Goal: Task Accomplishment & Management: Use online tool/utility

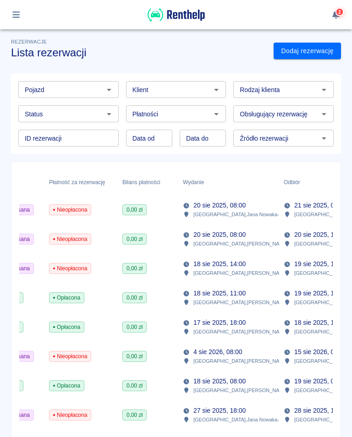
scroll to position [3, 0]
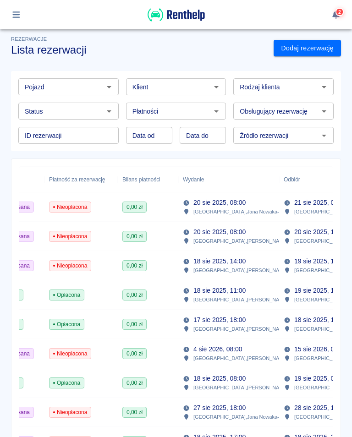
click at [18, 12] on icon "button" at bounding box center [15, 14] width 7 height 6
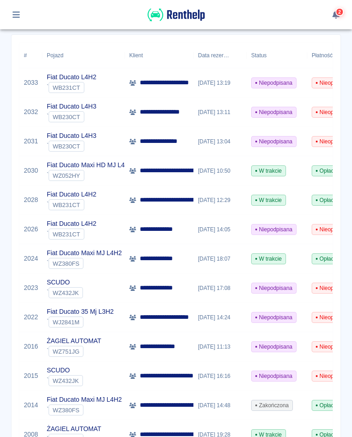
scroll to position [127, 0]
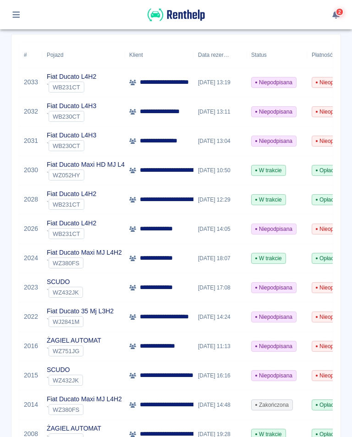
click at [351, 346] on div "**********" at bounding box center [176, 355] width 352 height 907
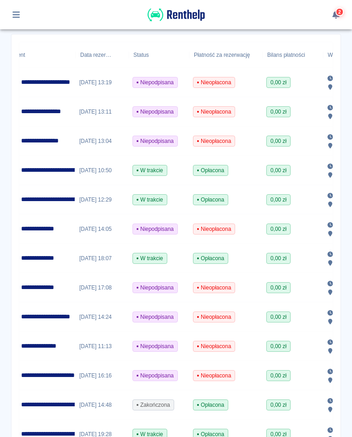
scroll to position [0, 118]
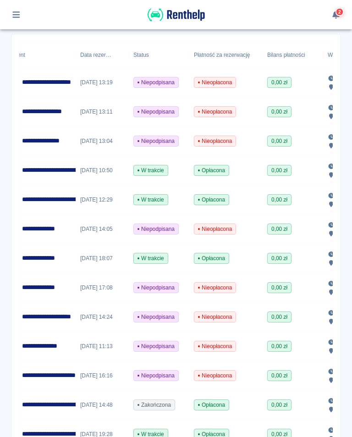
click at [53, 141] on p "**********" at bounding box center [46, 141] width 49 height 10
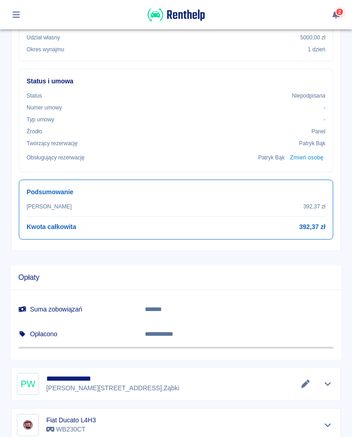
scroll to position [306, 0]
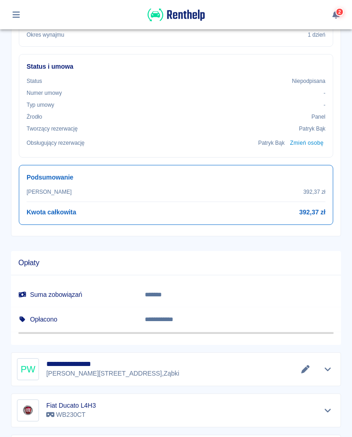
click at [85, 372] on p "[PERSON_NAME][STREET_ADDRESS]" at bounding box center [112, 374] width 133 height 10
click at [304, 371] on icon "Edytuj dane" at bounding box center [305, 369] width 8 height 8
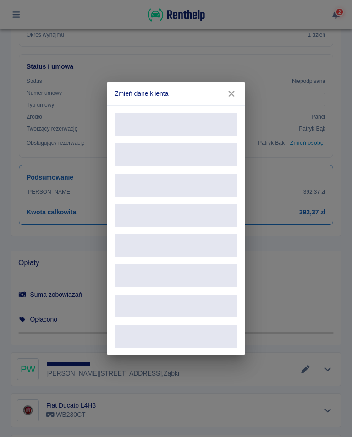
click at [233, 92] on icon "button" at bounding box center [231, 94] width 6 height 6
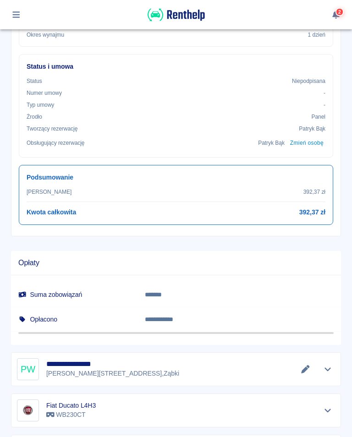
click at [306, 363] on button "Edytuj dane" at bounding box center [305, 369] width 15 height 13
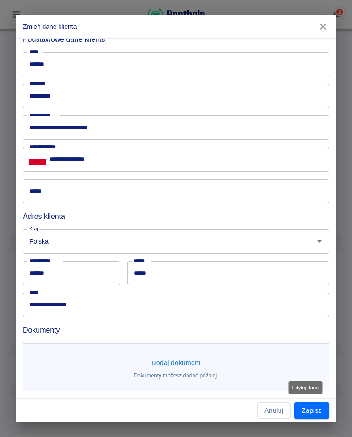
scroll to position [39, 0]
click at [176, 364] on button "Dodaj dokument" at bounding box center [176, 363] width 57 height 17
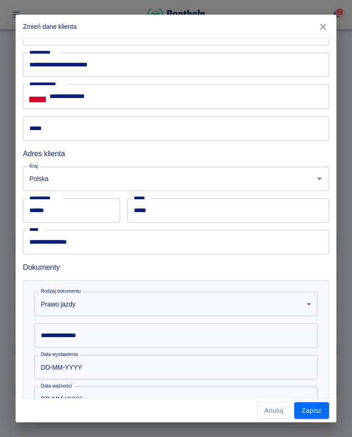
scroll to position [100, 0]
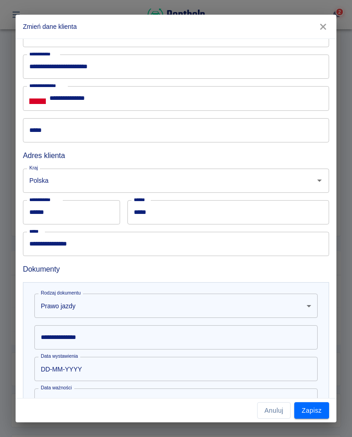
click at [83, 339] on div "**********" at bounding box center [175, 338] width 283 height 24
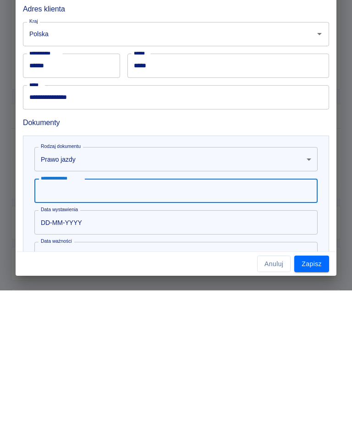
click at [50, 326] on input "**********" at bounding box center [175, 338] width 283 height 24
type input "**********"
click at [83, 357] on input "DD-MM-YYYY" at bounding box center [172, 369] width 277 height 24
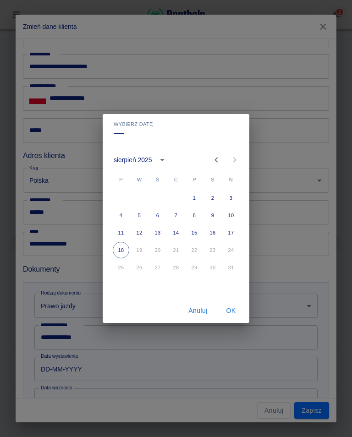
click at [163, 158] on icon "calendar view is open, switch to year view" at bounding box center [162, 160] width 11 height 11
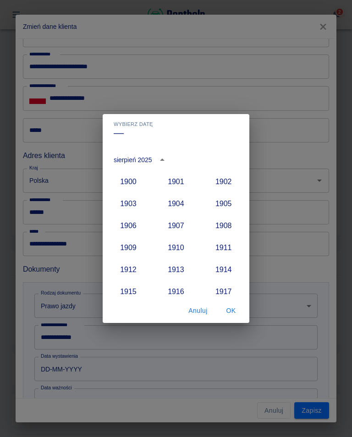
scroll to position [849, 0]
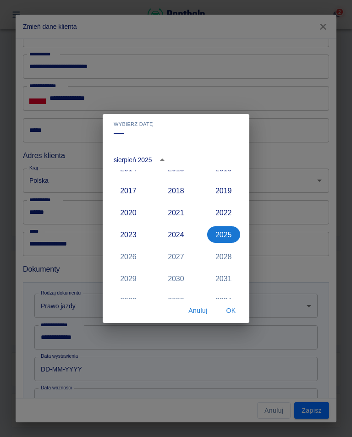
click at [161, 162] on icon "year view is open, switch to calendar view" at bounding box center [162, 160] width 11 height 11
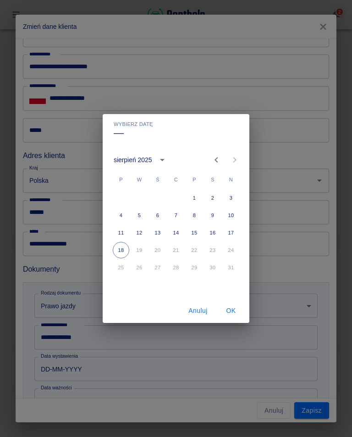
click at [163, 155] on icon "calendar view is open, switch to year view" at bounding box center [162, 160] width 11 height 11
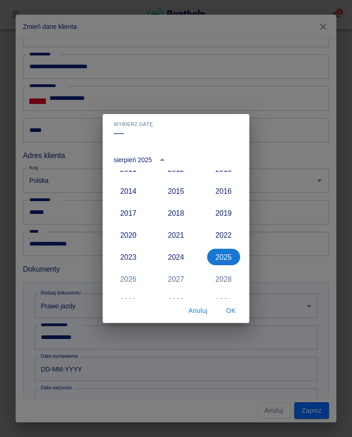
scroll to position [820, 0]
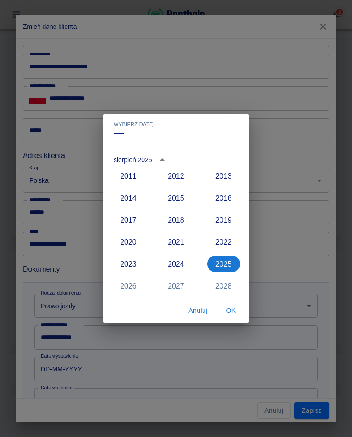
click at [224, 202] on button "2016" at bounding box center [223, 198] width 33 height 17
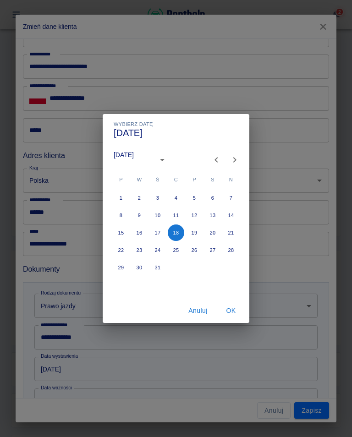
type input "[DATE]"
click at [210, 156] on button "Previous month" at bounding box center [216, 160] width 18 height 18
click at [194, 198] on button "1" at bounding box center [194, 198] width 17 height 17
type input "[DATE]"
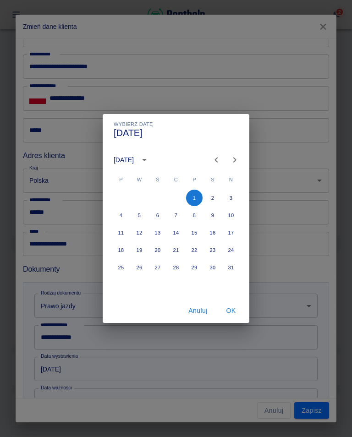
type input "[DATE]"
click at [237, 310] on button "OK" at bounding box center [230, 311] width 29 height 17
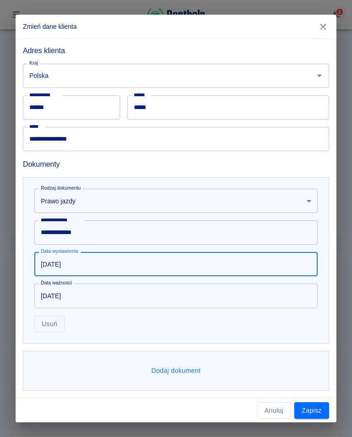
scroll to position [204, 0]
click at [311, 415] on button "Zapisz" at bounding box center [311, 411] width 35 height 17
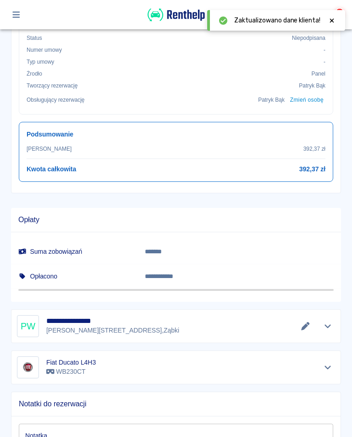
scroll to position [372, 0]
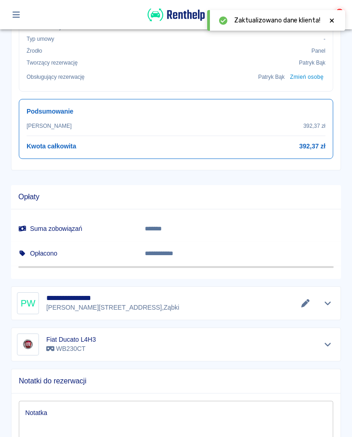
click at [309, 304] on icon "Edytuj dane" at bounding box center [305, 303] width 11 height 8
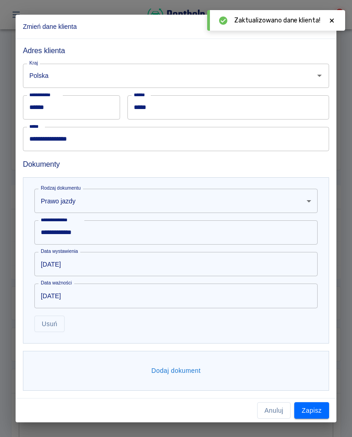
scroll to position [204, 0]
click at [184, 378] on button "Dodaj dokument" at bounding box center [176, 371] width 57 height 17
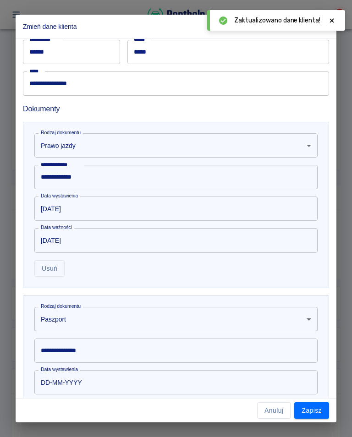
scroll to position [264, 0]
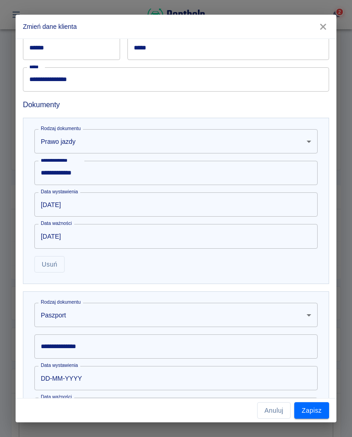
click at [310, 318] on body "**********" at bounding box center [176, 218] width 352 height 437
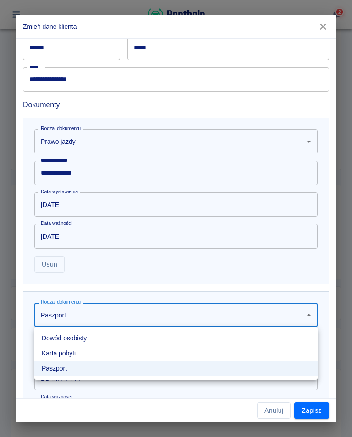
click at [89, 341] on li "Dowód osobisty" at bounding box center [175, 338] width 283 height 15
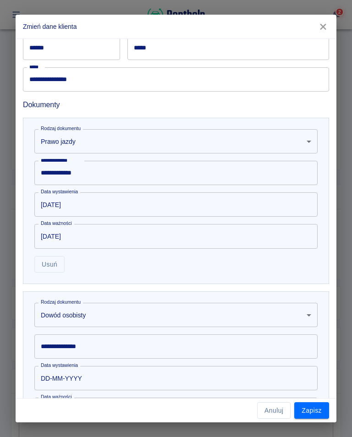
click at [94, 348] on input "**********" at bounding box center [175, 347] width 283 height 24
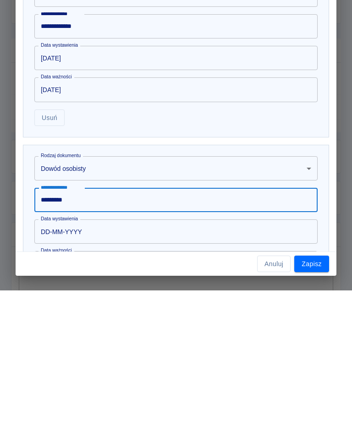
type input "*********"
click at [75, 366] on input "DD-MM-YYYY" at bounding box center [172, 378] width 277 height 24
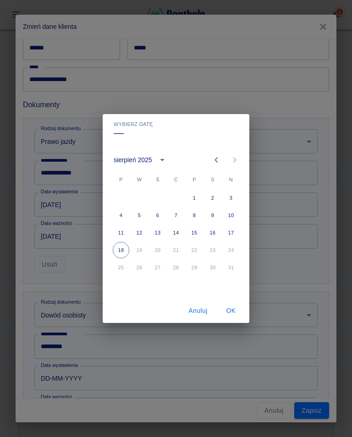
click at [163, 162] on icon "calendar view is open, switch to year view" at bounding box center [162, 160] width 11 height 11
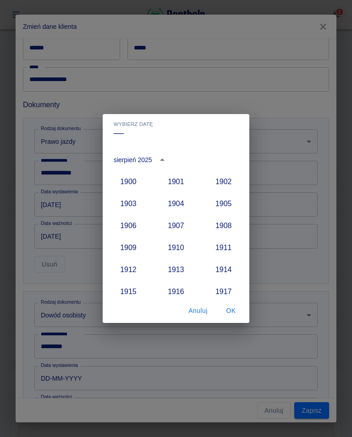
scroll to position [849, 0]
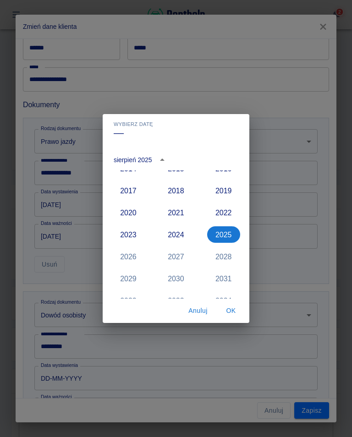
click at [173, 217] on button "2021" at bounding box center [176, 213] width 33 height 17
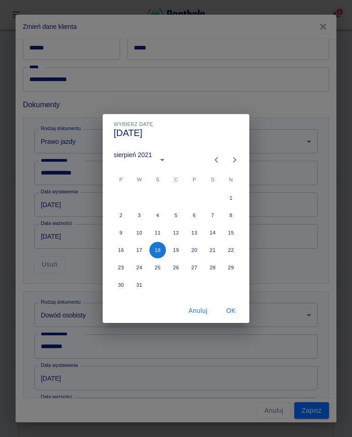
type input "[DATE]"
click at [213, 162] on icon "Previous month" at bounding box center [216, 160] width 11 height 11
click at [212, 162] on icon "Previous month" at bounding box center [216, 160] width 11 height 11
click at [213, 160] on icon "Previous month" at bounding box center [216, 160] width 11 height 11
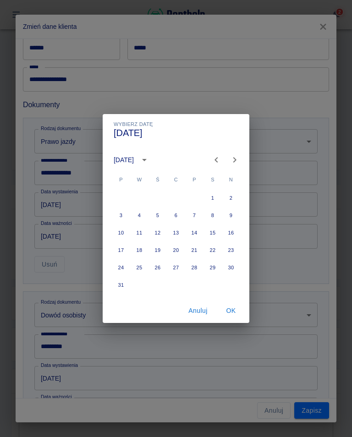
click at [217, 161] on icon "Previous month" at bounding box center [216, 160] width 3 height 6
click at [216, 161] on icon "Previous month" at bounding box center [216, 160] width 3 height 6
click at [157, 204] on button "3" at bounding box center [157, 198] width 17 height 17
type input "[DATE]"
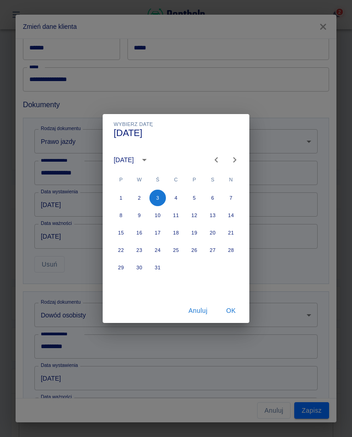
click at [238, 315] on button "OK" at bounding box center [230, 311] width 29 height 17
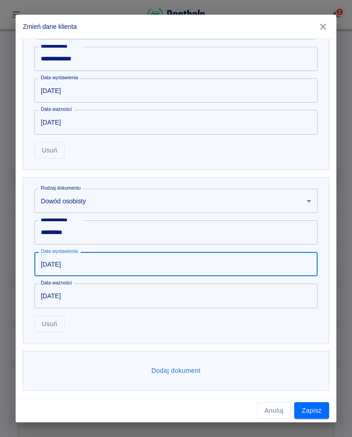
scroll to position [377, 0]
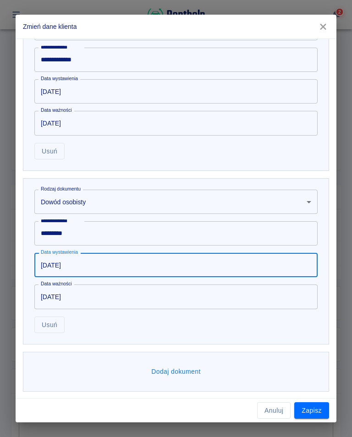
click at [316, 409] on button "Zapisz" at bounding box center [311, 411] width 35 height 17
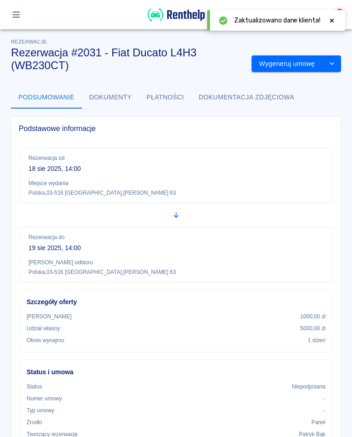
scroll to position [0, 0]
click at [303, 66] on button "Wygeneruj umowę" at bounding box center [287, 63] width 71 height 17
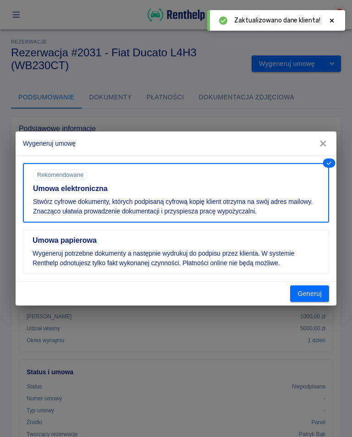
click at [314, 298] on button "Generuj" at bounding box center [309, 294] width 39 height 17
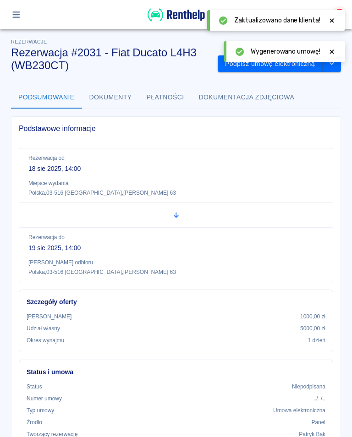
click at [332, 47] on div at bounding box center [332, 52] width 8 height 10
click at [284, 61] on button "Podpisz umowę elektroniczną" at bounding box center [270, 63] width 105 height 17
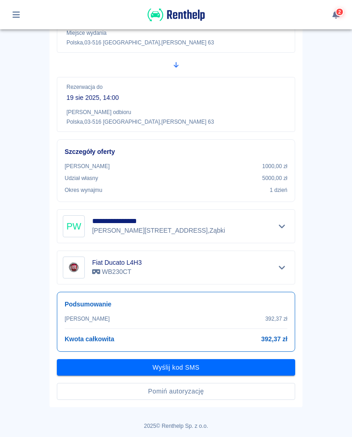
scroll to position [123, 0]
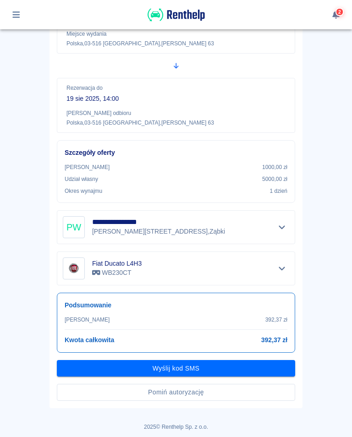
click at [179, 369] on button "Wyślij kod SMS" at bounding box center [176, 368] width 238 height 17
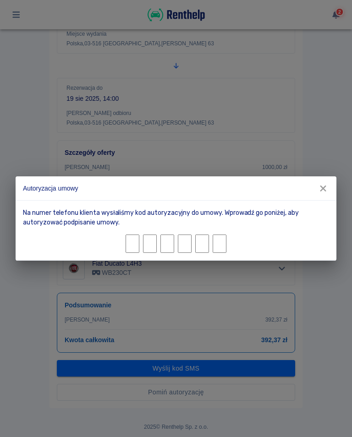
click at [137, 243] on input "Character 1." at bounding box center [133, 244] width 14 height 18
type input "0"
type input "2"
type input "1"
type input "3"
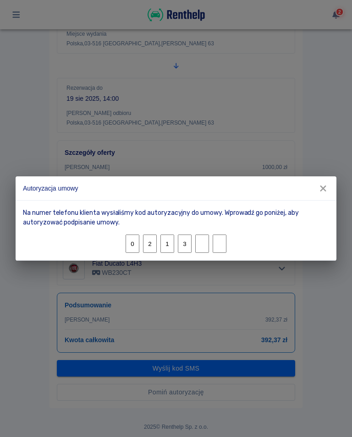
type input "3"
type input "8"
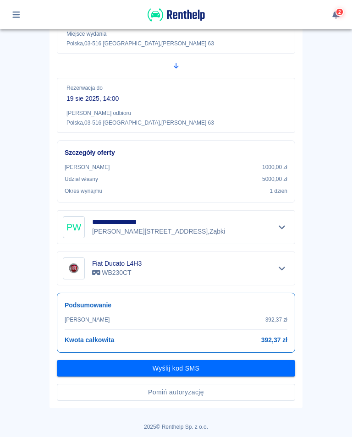
scroll to position [99, 0]
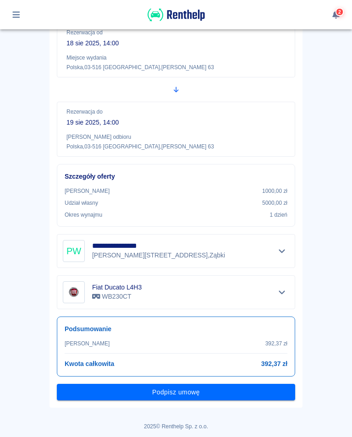
click at [171, 393] on button "Podpisz umowę" at bounding box center [176, 392] width 238 height 17
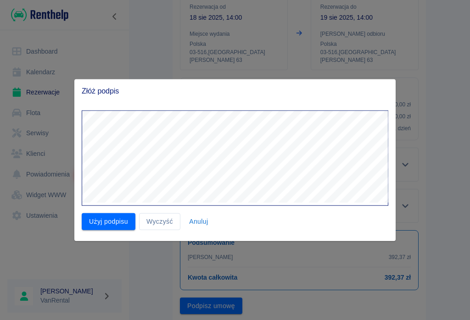
click at [101, 229] on button "Użyj podpisu" at bounding box center [109, 221] width 54 height 17
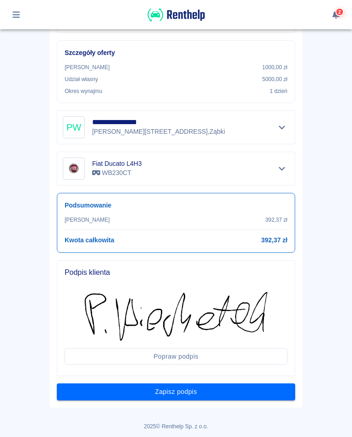
click at [171, 394] on button "Zapisz podpis" at bounding box center [176, 392] width 238 height 17
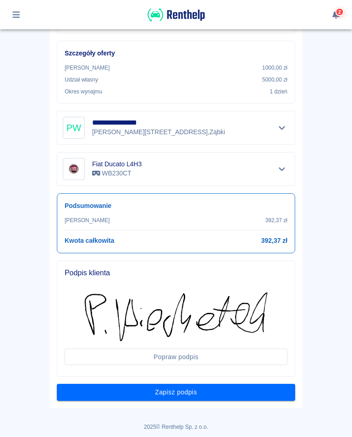
click at [167, 389] on button "Zapisz podpis" at bounding box center [176, 392] width 238 height 17
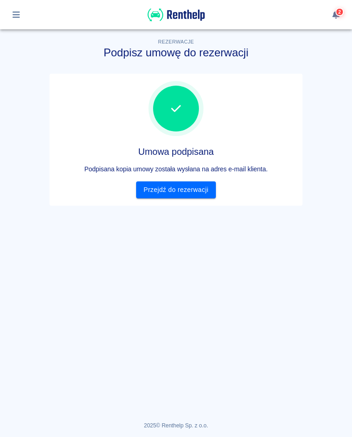
scroll to position [0, 0]
click at [173, 193] on link "Przejdź do rezerwacji" at bounding box center [175, 190] width 79 height 17
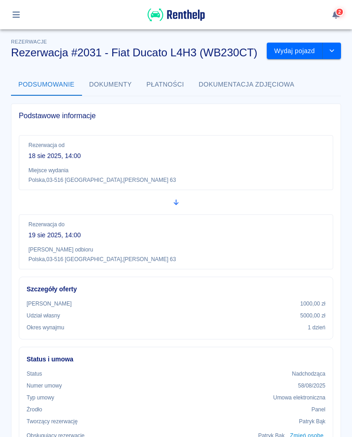
click at [296, 51] on button "Wydaj pojazd" at bounding box center [295, 51] width 56 height 17
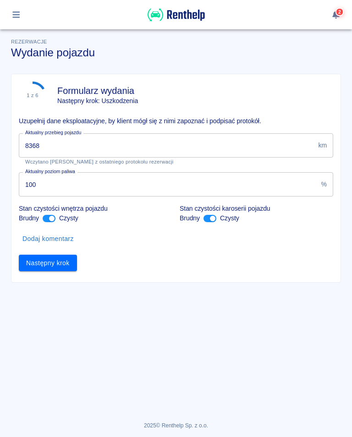
click at [55, 143] on input "8368" at bounding box center [167, 145] width 296 height 24
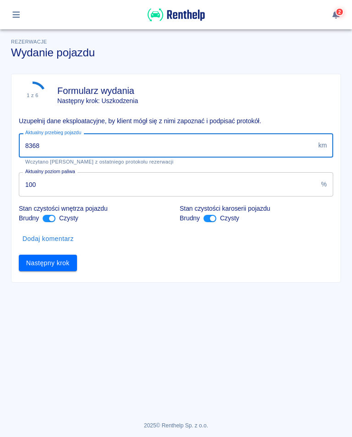
click at [52, 144] on input "8368" at bounding box center [167, 145] width 296 height 24
type input "8673"
click at [45, 186] on input "100" at bounding box center [168, 184] width 299 height 24
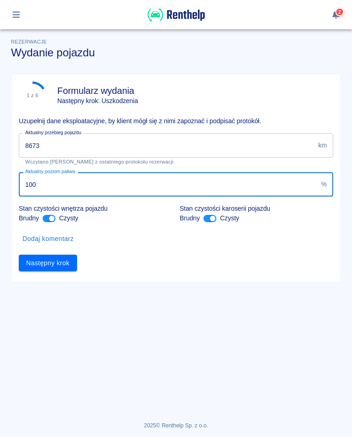
click at [50, 263] on button "Następny krok" at bounding box center [48, 263] width 58 height 17
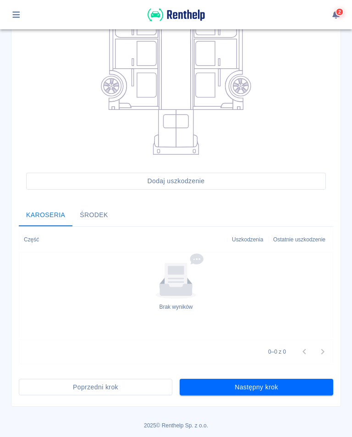
scroll to position [177, 0]
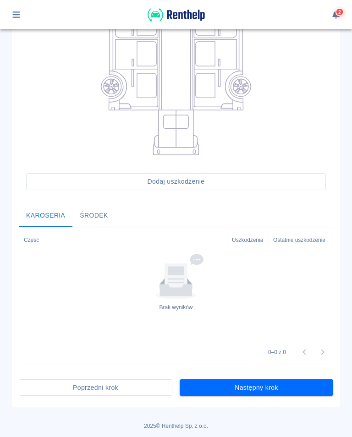
click at [251, 390] on button "Następny krok" at bounding box center [257, 388] width 154 height 17
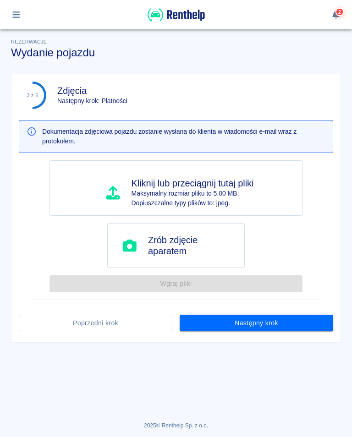
click at [257, 329] on button "Następny krok" at bounding box center [257, 323] width 154 height 17
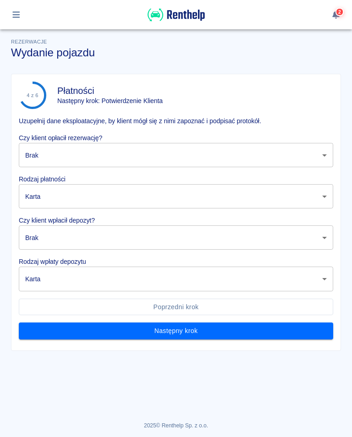
click at [325, 157] on body "Używamy plików Cookies, by zapewnić Ci najlepsze możliwe doświadczenie. Aby dow…" at bounding box center [176, 218] width 352 height 437
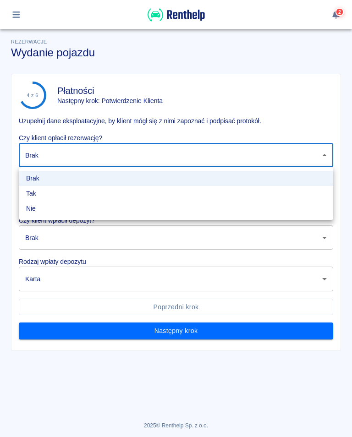
click at [33, 195] on li "Tak" at bounding box center [176, 193] width 315 height 15
type input "true"
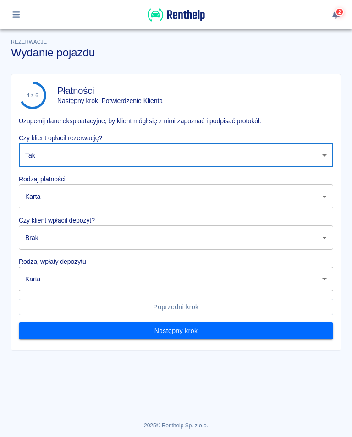
click at [57, 199] on body "Używamy plików Cookies, by zapewnić Ci najlepsze możliwe doświadczenie. Aby dow…" at bounding box center [176, 218] width 352 height 437
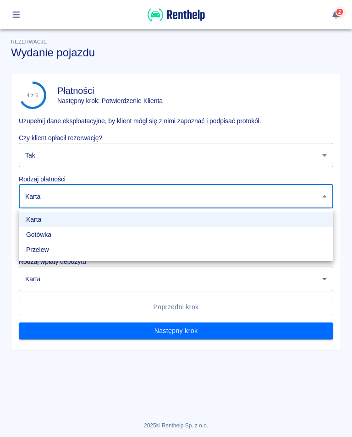
click at [47, 233] on li "Gotówka" at bounding box center [176, 234] width 315 height 15
type input "cash"
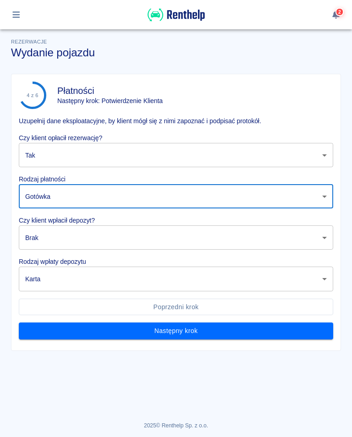
click at [328, 239] on body "Używamy plików Cookies, by zapewnić Ci najlepsze możliwe doświadczenie. Aby dow…" at bounding box center [176, 218] width 352 height 437
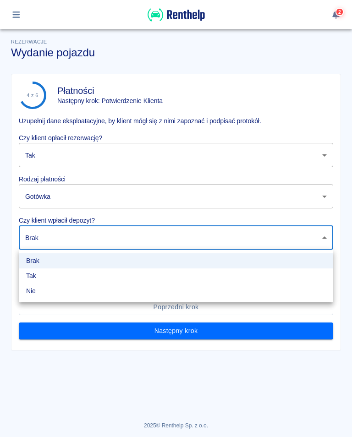
click at [32, 277] on li "Tak" at bounding box center [176, 276] width 315 height 15
type input "true"
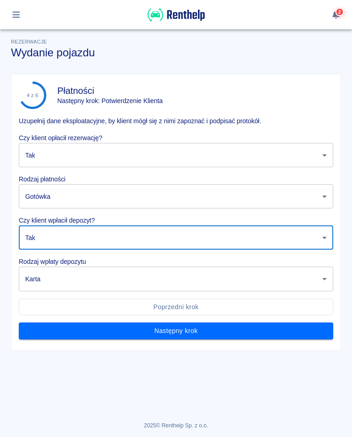
click at [328, 282] on body "Używamy plików Cookies, by zapewnić Ci najlepsze możliwe doświadczenie. Aby dow…" at bounding box center [176, 218] width 352 height 437
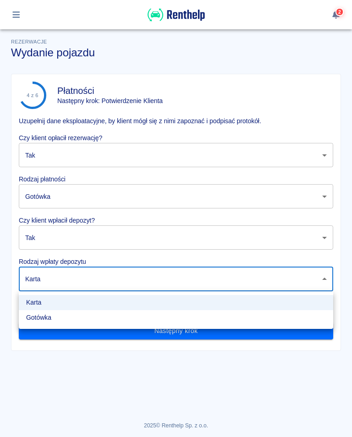
click at [45, 321] on li "Gotówka" at bounding box center [176, 317] width 315 height 15
type input "cash"
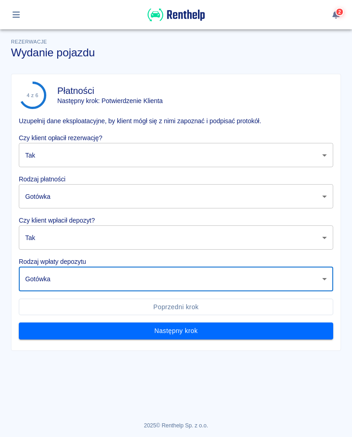
click at [185, 334] on button "Następny krok" at bounding box center [176, 331] width 315 height 17
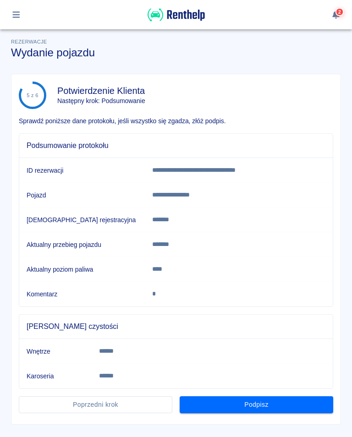
click at [262, 408] on button "Podpisz" at bounding box center [257, 405] width 154 height 17
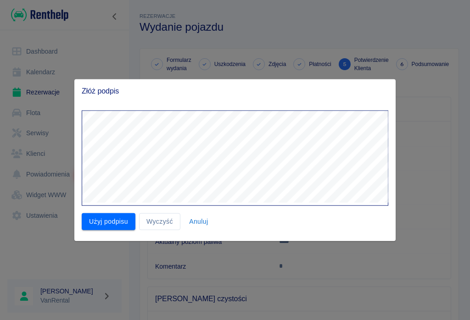
click at [103, 227] on button "Użyj podpisu" at bounding box center [109, 221] width 54 height 17
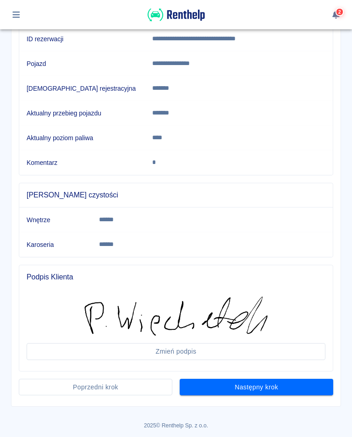
scroll to position [131, 0]
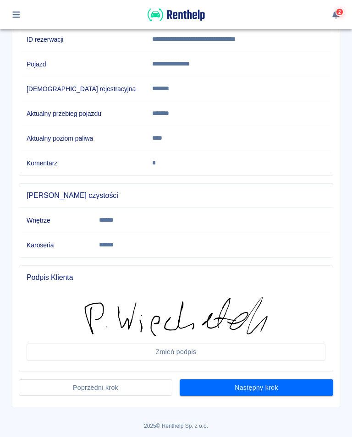
click at [260, 393] on button "Następny krok" at bounding box center [257, 388] width 154 height 17
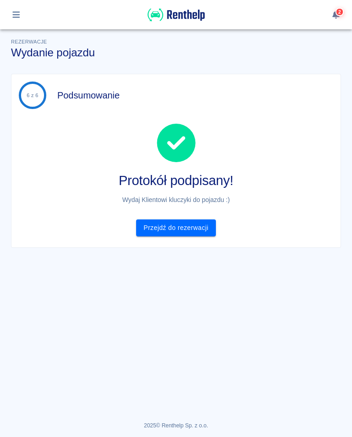
scroll to position [0, 0]
